Goal: Task Accomplishment & Management: Manage account settings

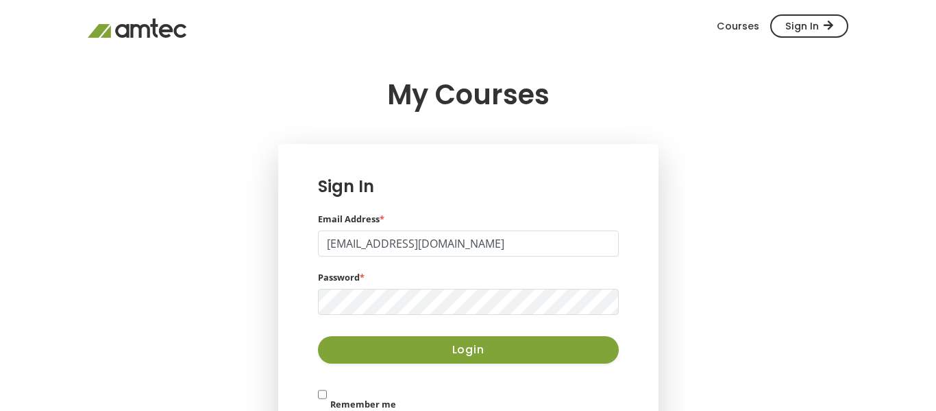
type input "[EMAIL_ADDRESS][DOMAIN_NAME]"
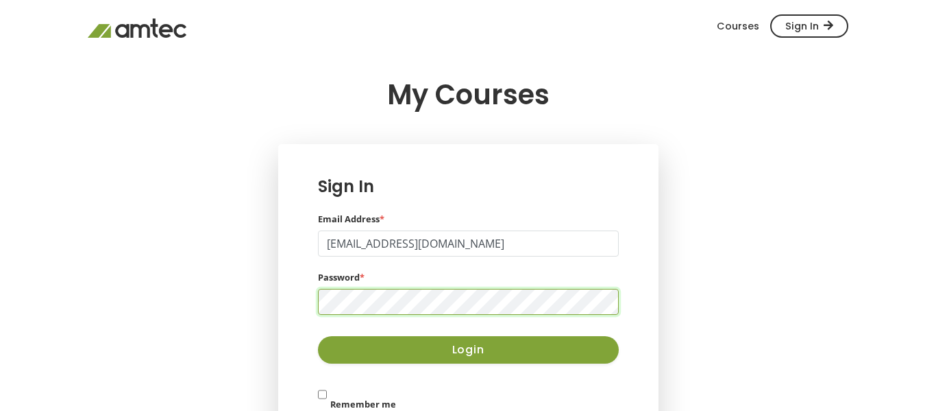
scroll to position [117, 0]
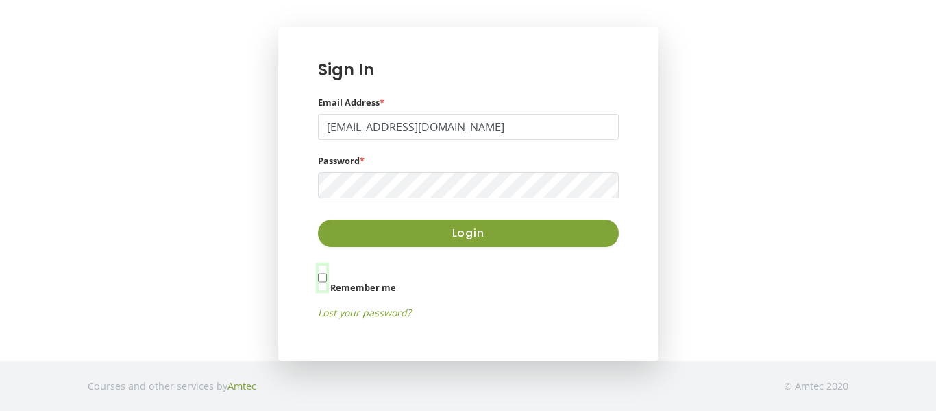
click at [319, 283] on input "Remember me" at bounding box center [322, 278] width 9 height 26
checkbox input "true"
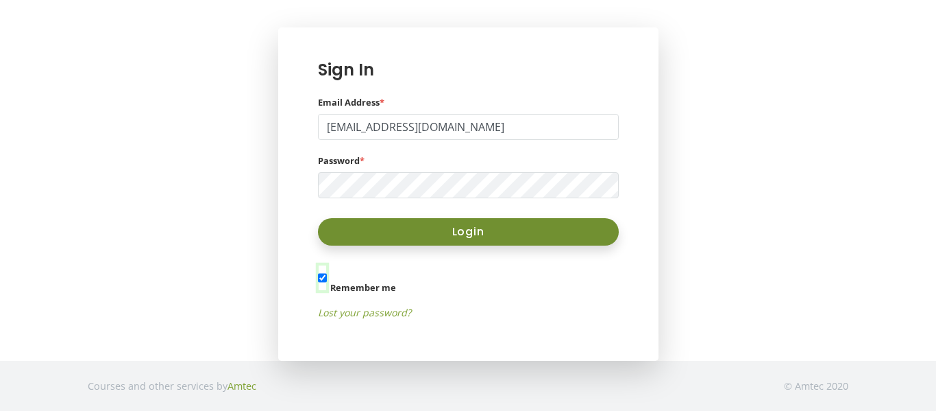
click at [369, 223] on button "Login" at bounding box center [468, 231] width 301 height 27
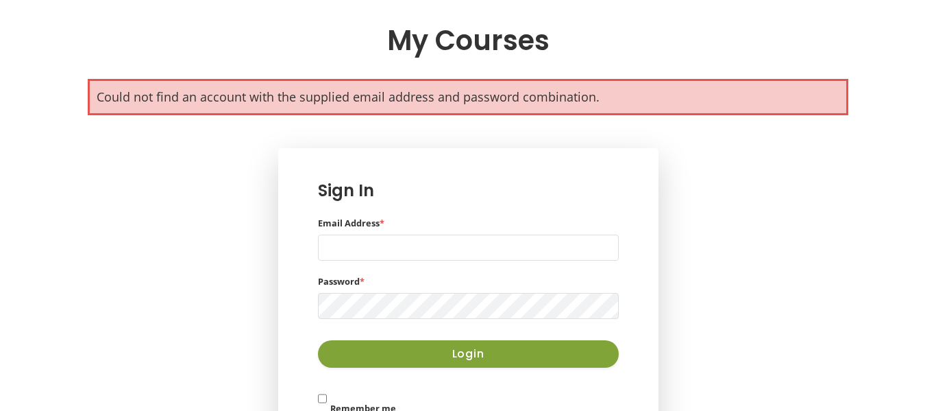
scroll to position [58, 0]
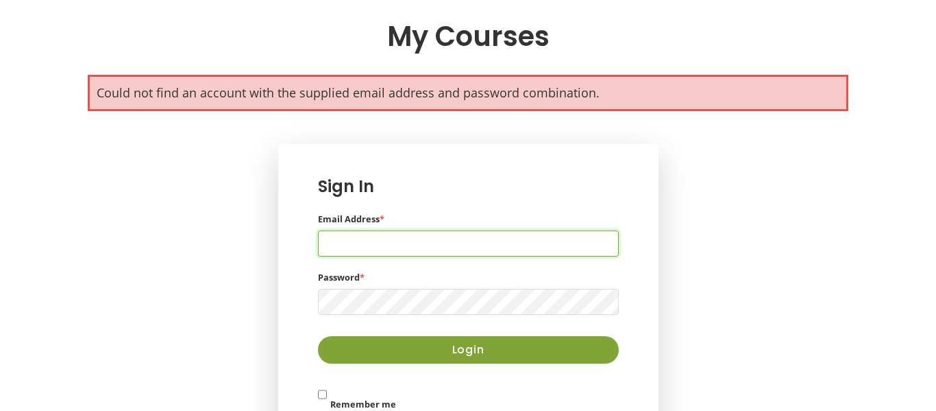
click at [444, 238] on input "Email Address *" at bounding box center [468, 243] width 301 height 26
type input "[EMAIL_ADDRESS][DOMAIN_NAME]"
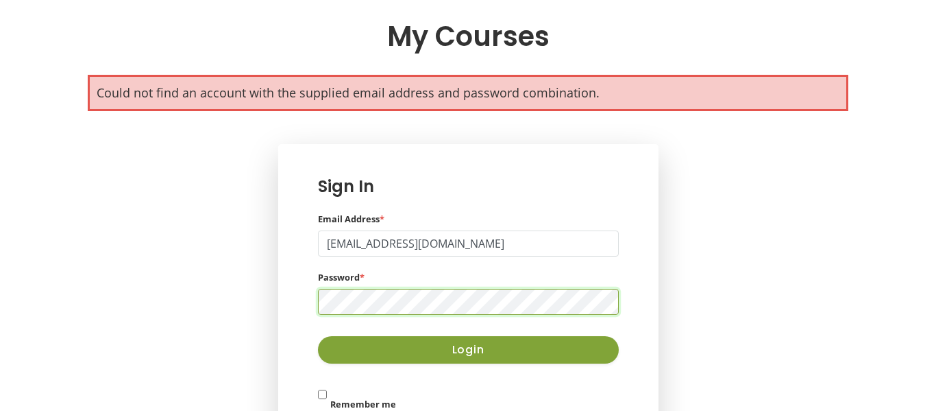
click at [318, 336] on button "Login" at bounding box center [468, 349] width 301 height 27
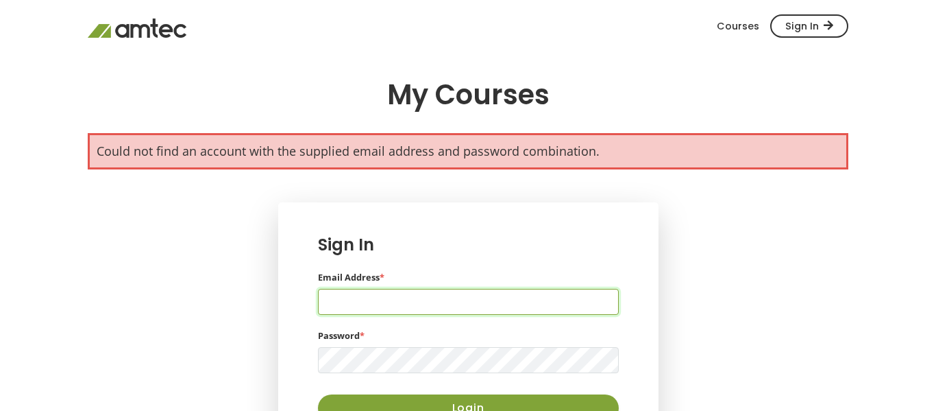
click at [377, 293] on input "Email Address *" at bounding box center [468, 302] width 301 height 26
type input "[EMAIL_ADDRESS][DOMAIN_NAME]"
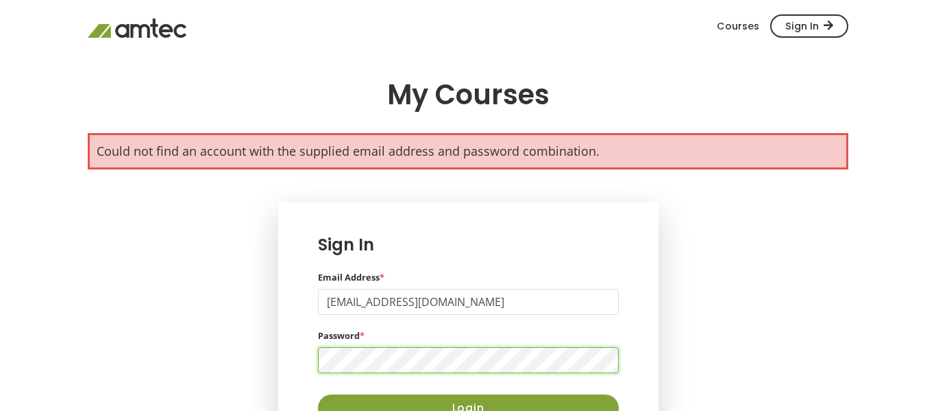
click at [318, 394] on button "Login" at bounding box center [468, 407] width 301 height 27
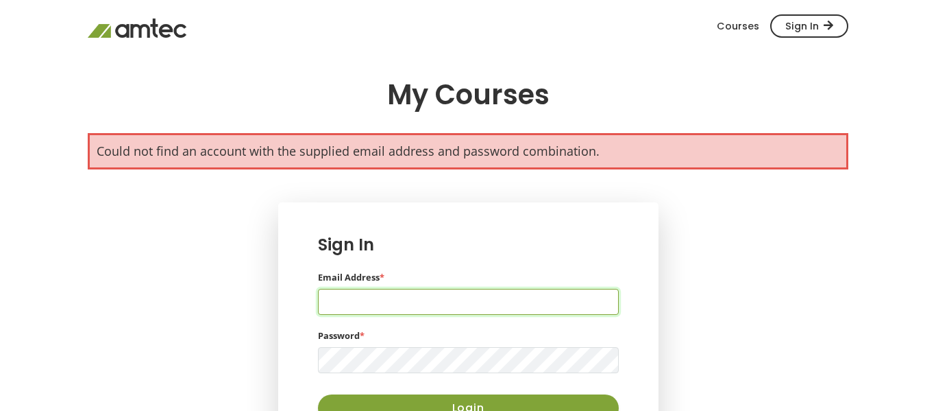
click at [454, 302] on input "Email Address *" at bounding box center [468, 302] width 301 height 26
type input "wesleyjaxcarr@icloud.com"
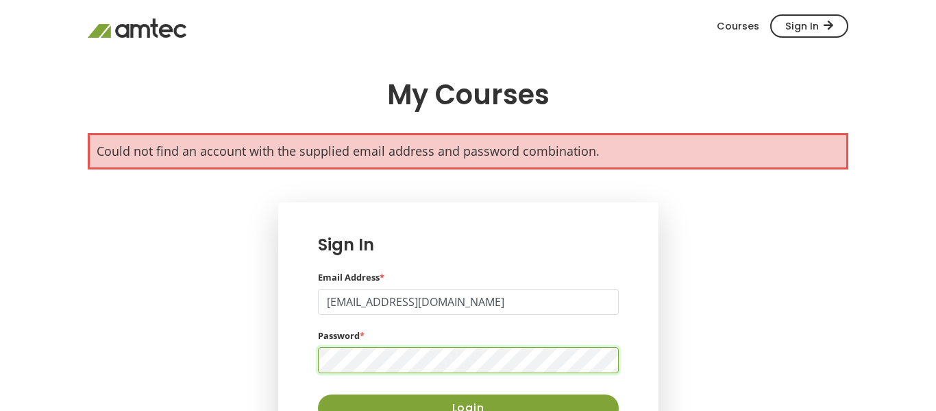
click at [318, 394] on button "Login" at bounding box center [468, 407] width 301 height 27
